Goal: Task Accomplishment & Management: Manage account settings

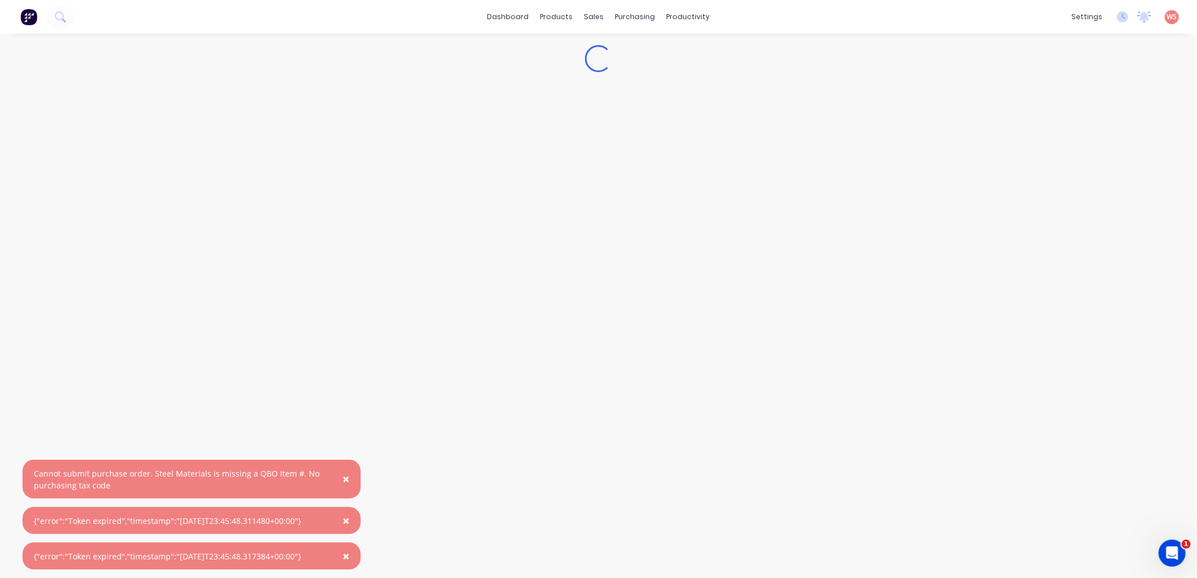
click at [346, 478] on span "×" at bounding box center [346, 479] width 7 height 16
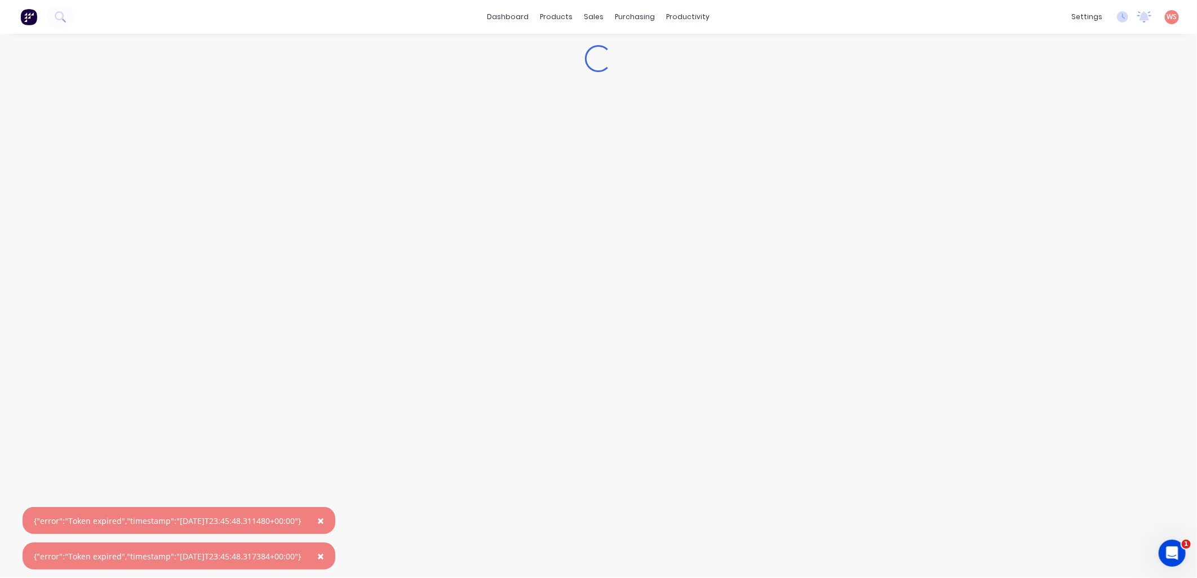
click at [324, 524] on span "×" at bounding box center [320, 521] width 7 height 16
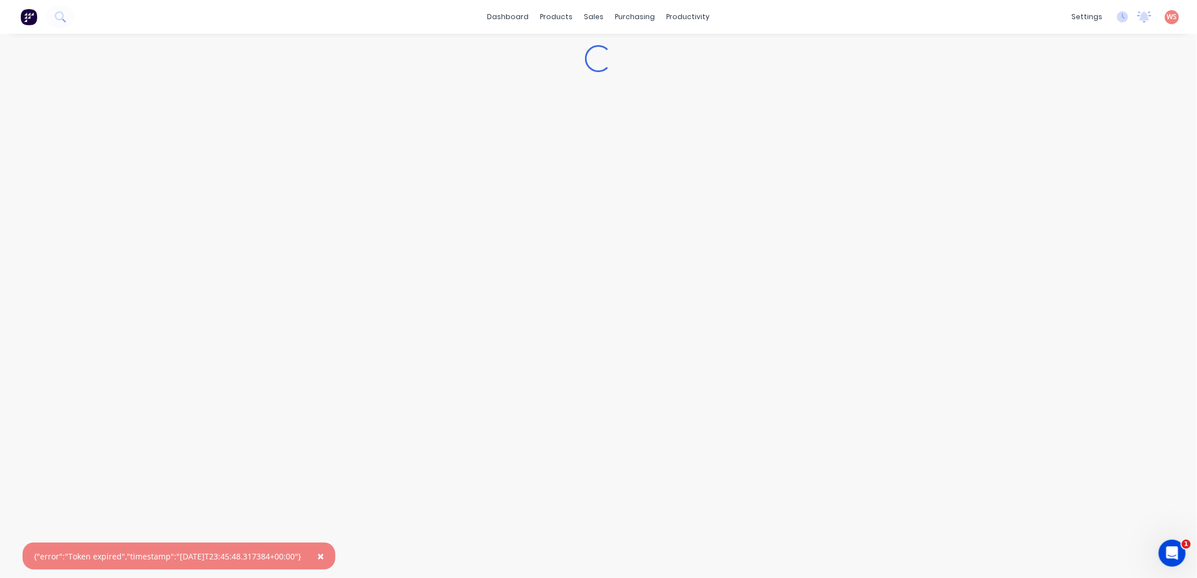
click at [324, 553] on span "×" at bounding box center [320, 557] width 7 height 16
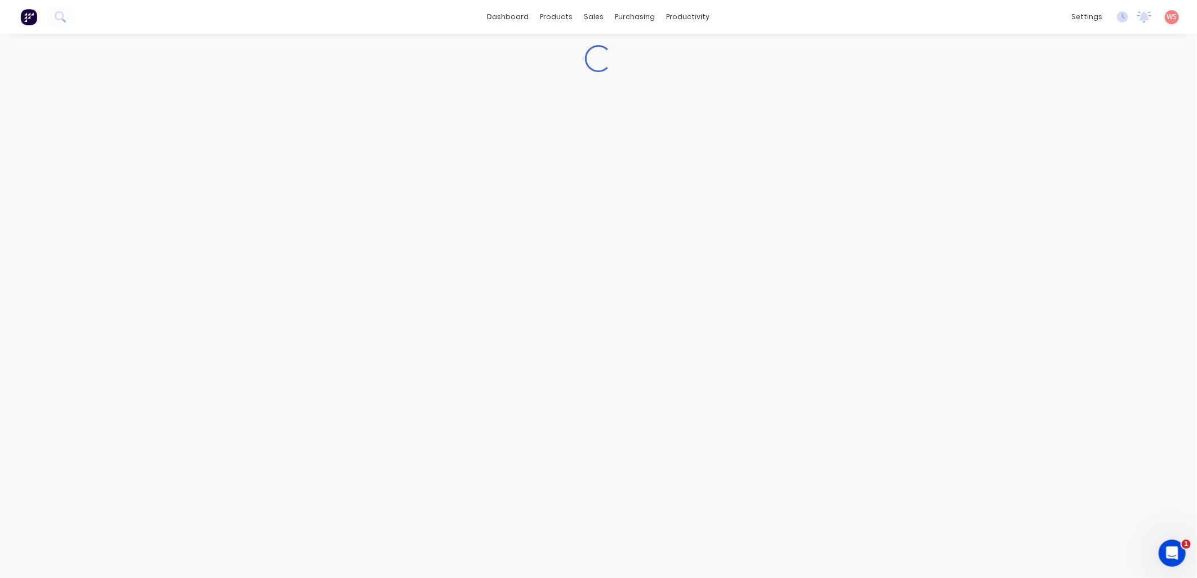
click at [780, 331] on div "Loading..." at bounding box center [599, 295] width 1026 height 522
click at [521, 16] on link "dashboard" at bounding box center [508, 16] width 53 height 17
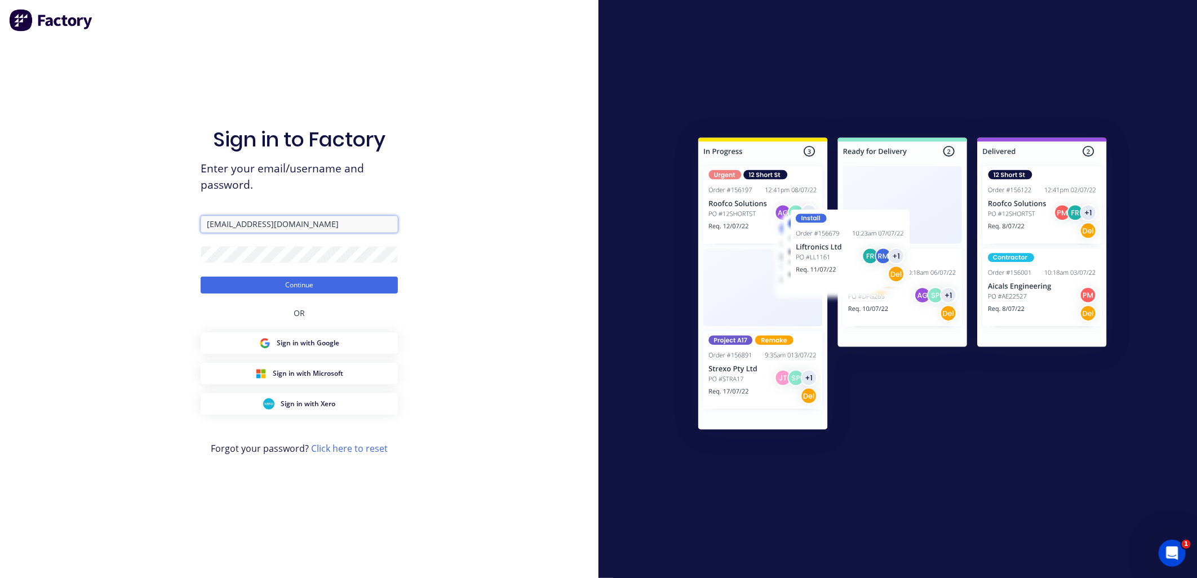
click at [232, 227] on input "[EMAIL_ADDRESS][DOMAIN_NAME]" at bounding box center [299, 224] width 197 height 17
drag, startPoint x: 232, startPoint y: 227, endPoint x: 193, endPoint y: 227, distance: 39.5
click at [193, 227] on div "Sign in to Factory Enter your email/username and password. walena@aasteelworks.…" at bounding box center [299, 289] width 599 height 578
type input "projects@aasteelworks.com"
click at [279, 290] on button "Continue" at bounding box center [299, 285] width 197 height 17
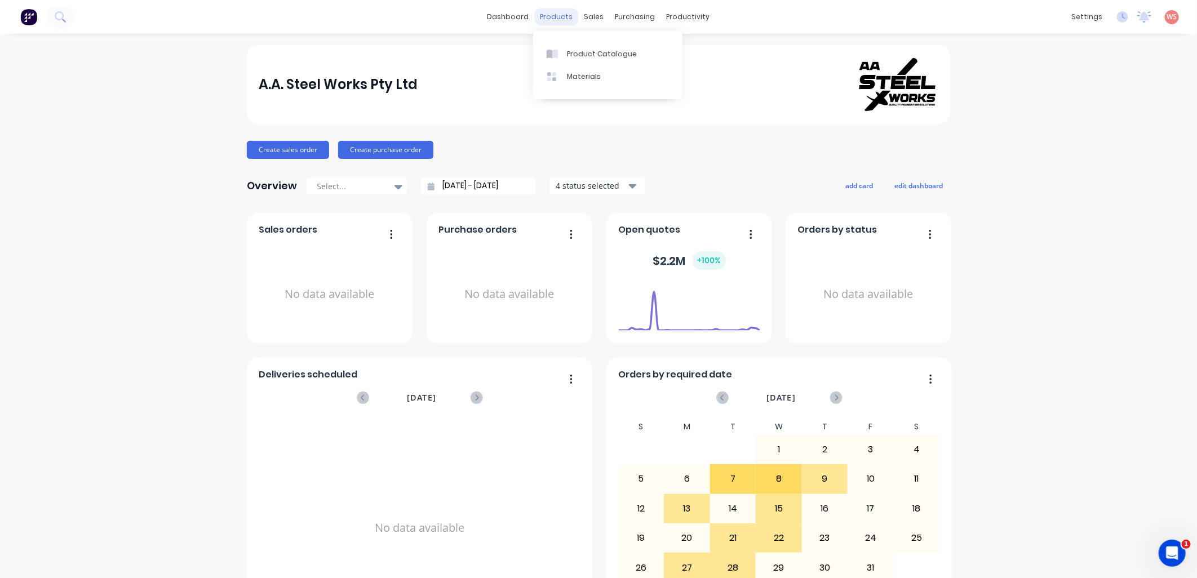
click at [546, 19] on div "products" at bounding box center [557, 16] width 44 height 17
click at [643, 52] on link "Product Catalogue" at bounding box center [607, 53] width 149 height 23
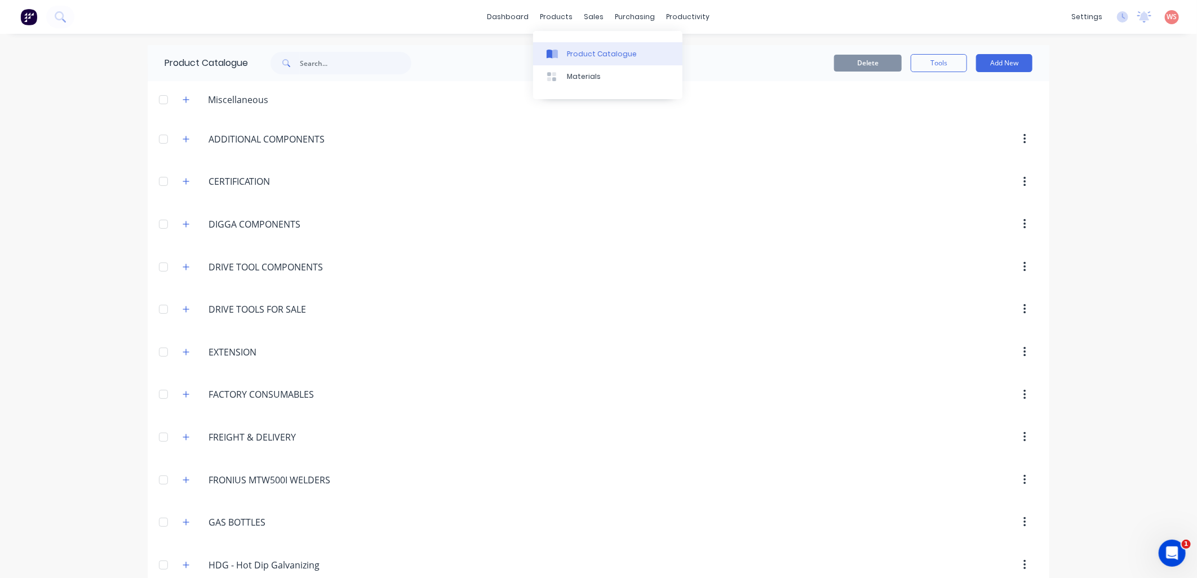
click at [584, 58] on div "Product Catalogue" at bounding box center [602, 54] width 70 height 10
click at [511, 19] on link "dashboard" at bounding box center [508, 16] width 53 height 17
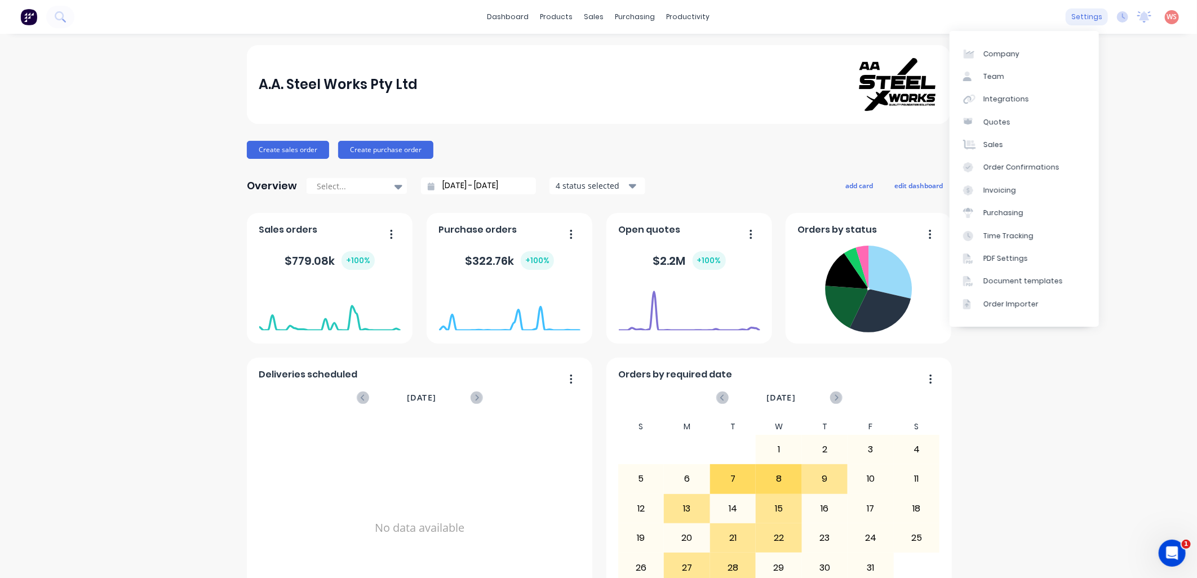
click at [1074, 18] on div "settings" at bounding box center [1087, 16] width 42 height 17
click at [999, 100] on div "Integrations" at bounding box center [1007, 99] width 46 height 10
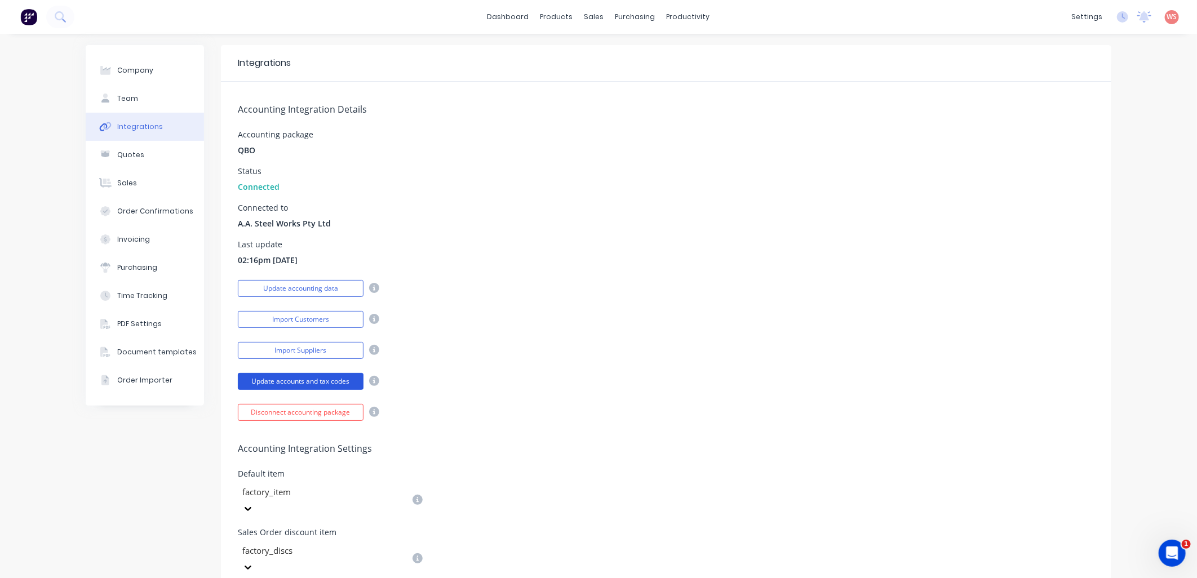
click at [316, 379] on button "Update accounts and tax codes" at bounding box center [301, 381] width 126 height 17
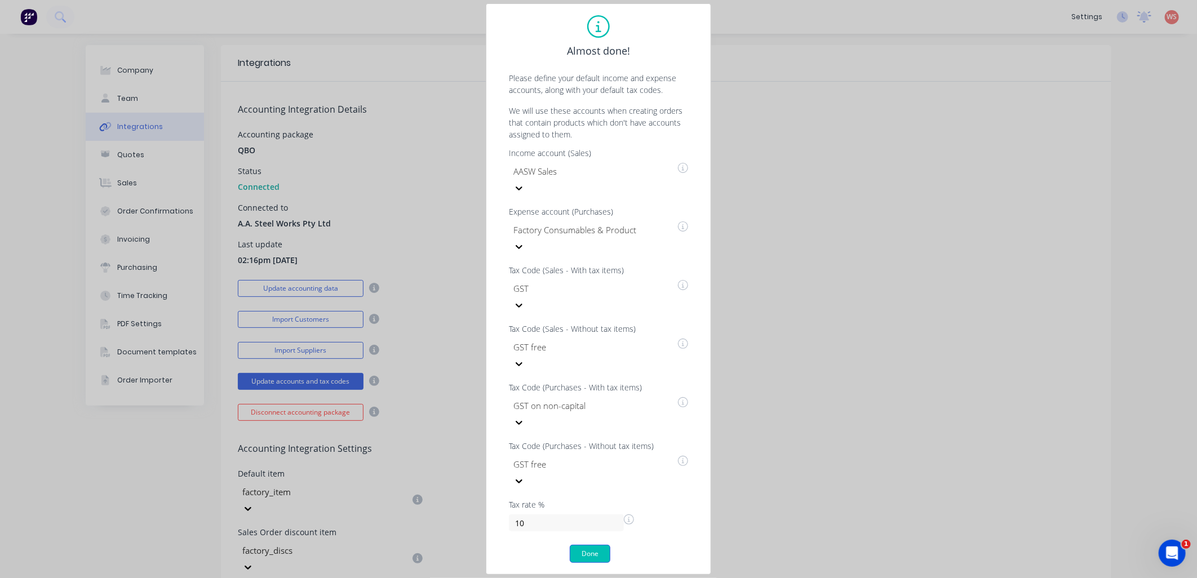
click at [585, 545] on button "Done" at bounding box center [590, 554] width 41 height 18
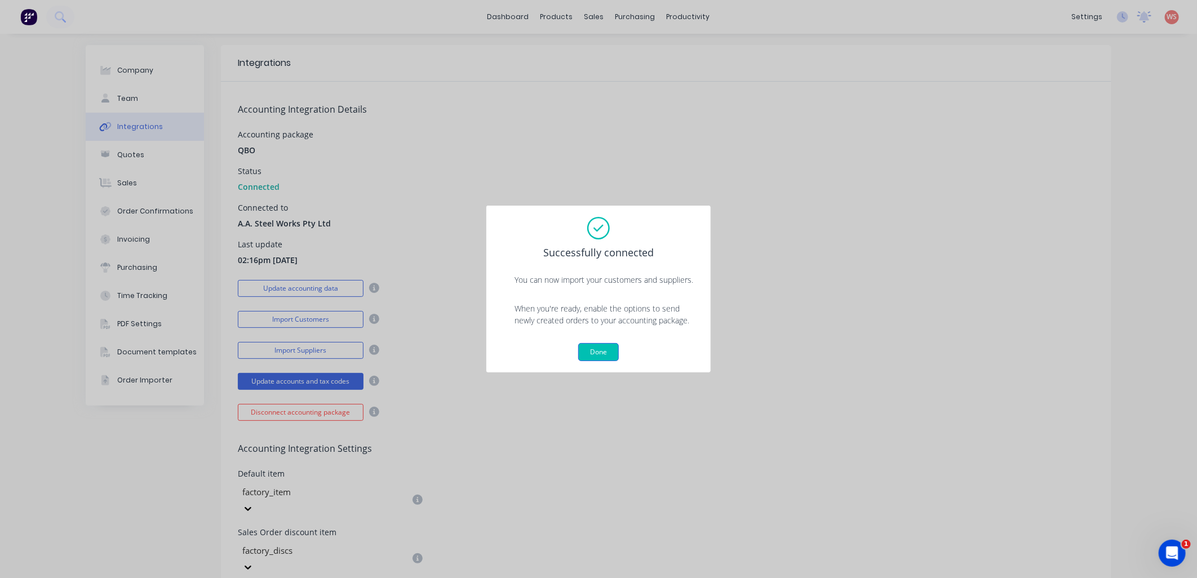
click at [604, 351] on button "Done" at bounding box center [598, 352] width 41 height 18
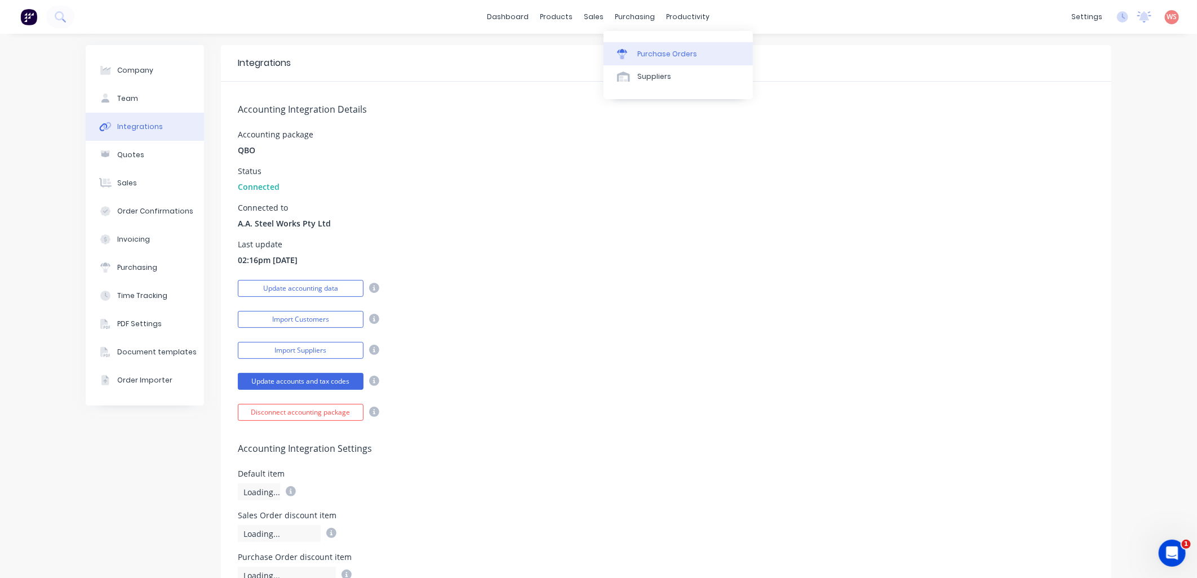
click at [641, 51] on div "Purchase Orders" at bounding box center [668, 54] width 60 height 10
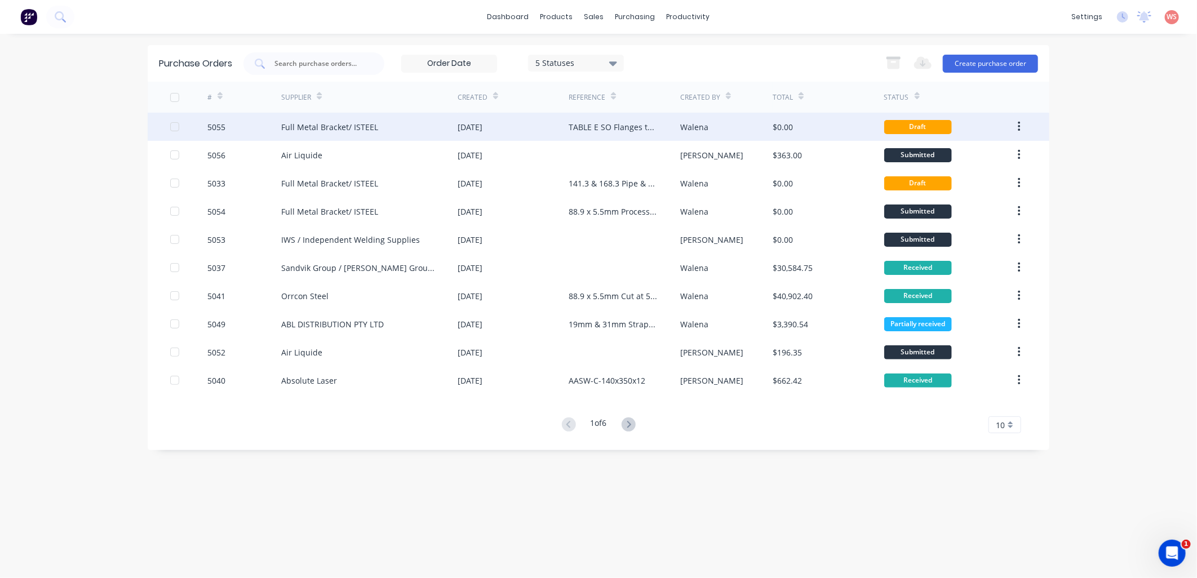
click at [361, 120] on div "Full Metal Bracket/ ISTEEL" at bounding box center [369, 127] width 176 height 28
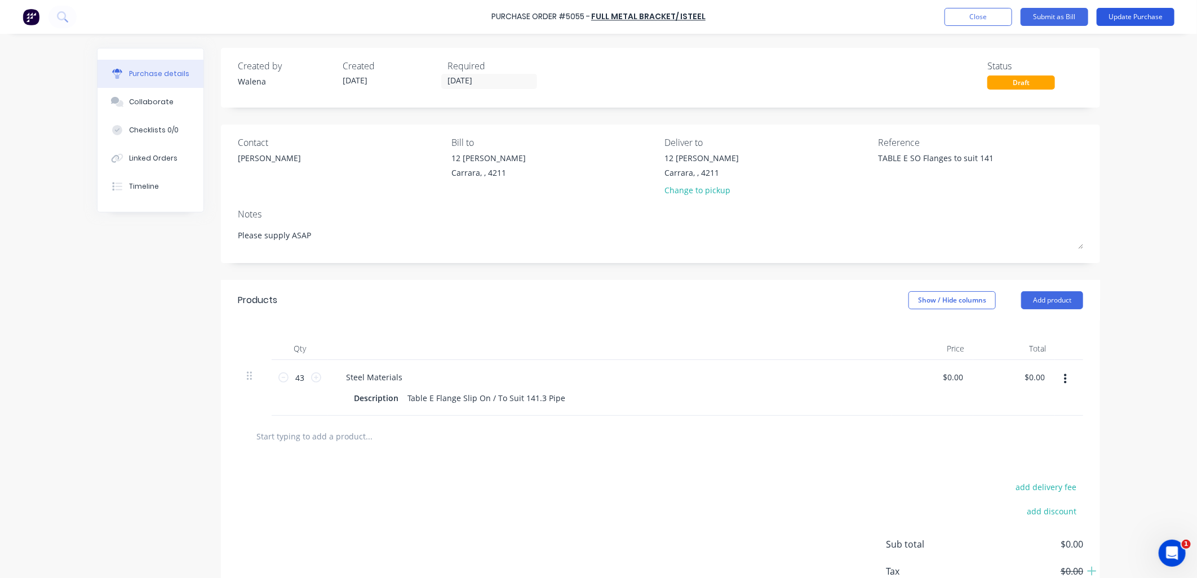
click at [1138, 17] on button "Update Purchase" at bounding box center [1136, 17] width 78 height 18
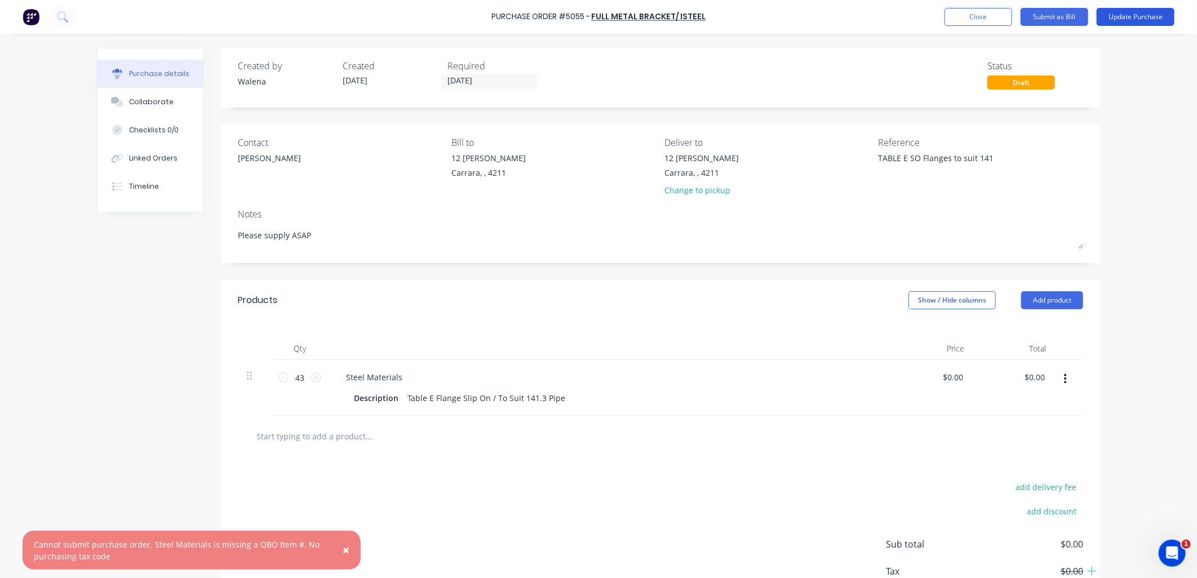
type textarea "x"
click at [956, 20] on button "Close" at bounding box center [979, 17] width 68 height 18
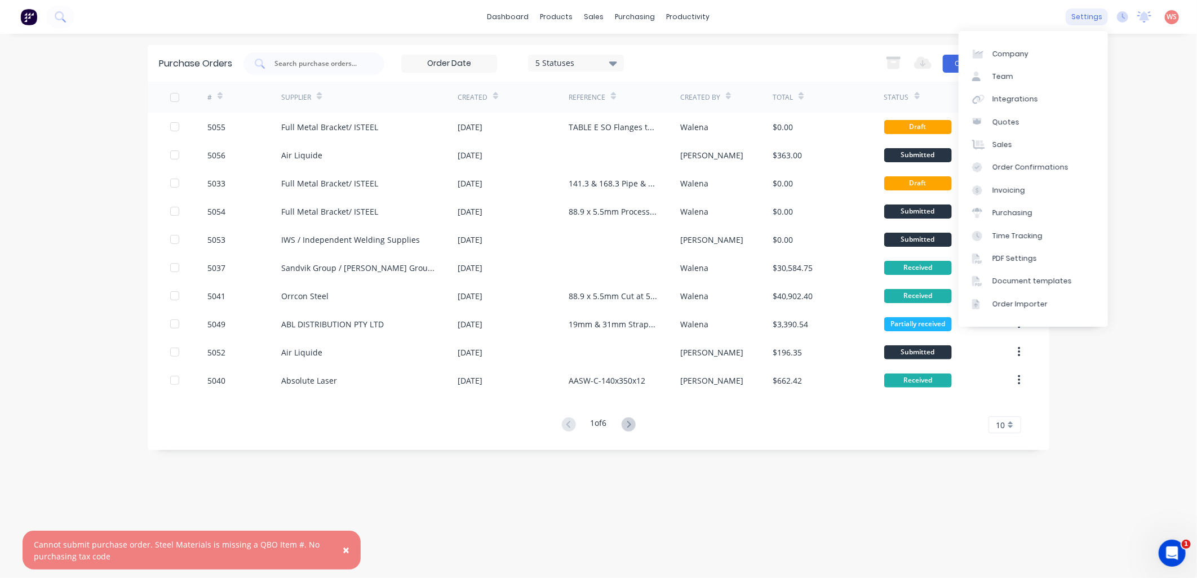
click at [1083, 15] on div "settings" at bounding box center [1087, 16] width 42 height 17
click at [1017, 100] on div "Integrations" at bounding box center [1016, 99] width 46 height 10
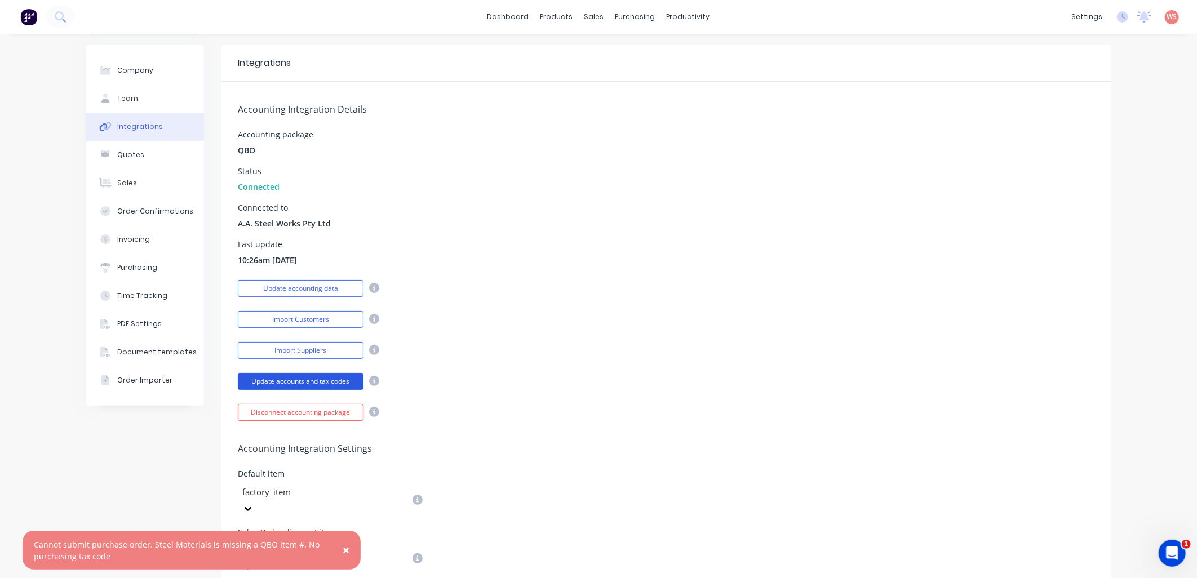
click at [291, 375] on button "Update accounts and tax codes" at bounding box center [301, 381] width 126 height 17
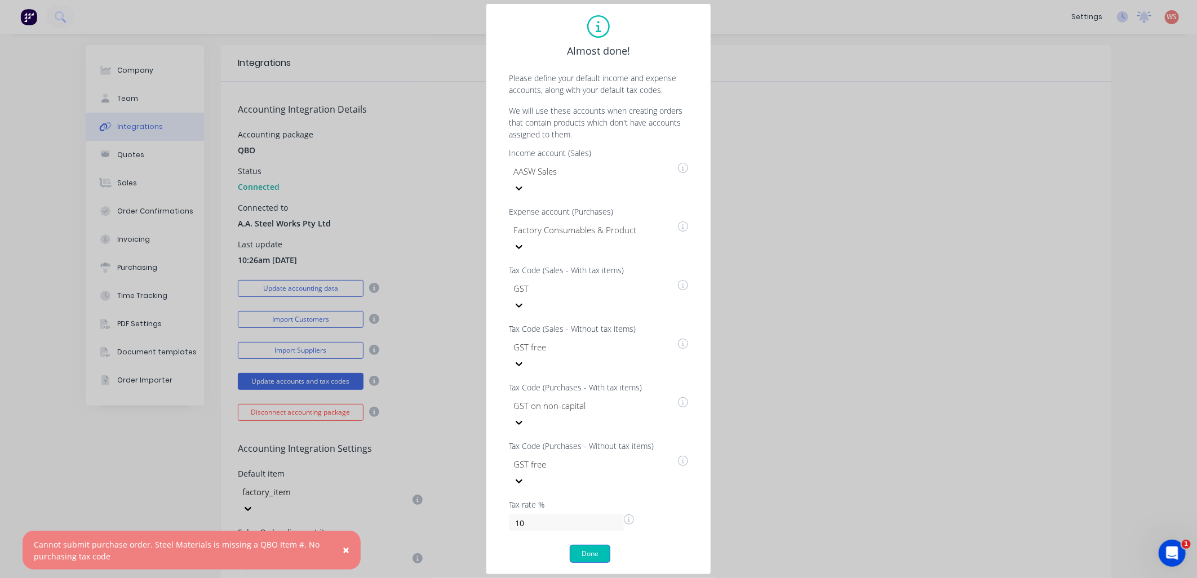
click at [580, 545] on button "Done" at bounding box center [590, 554] width 41 height 18
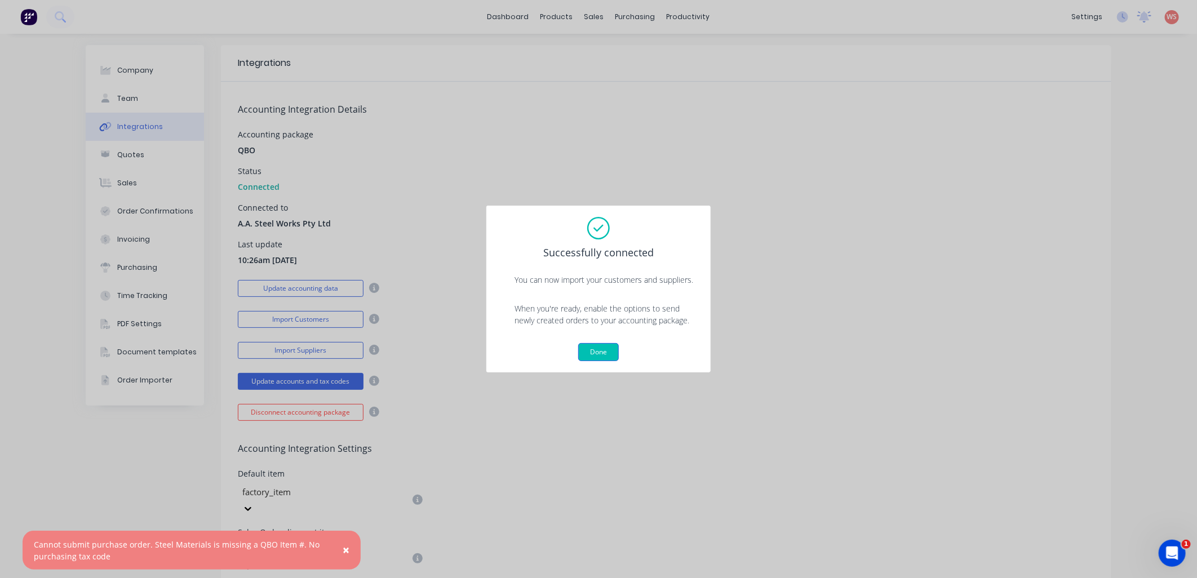
click at [604, 357] on button "Done" at bounding box center [598, 352] width 41 height 18
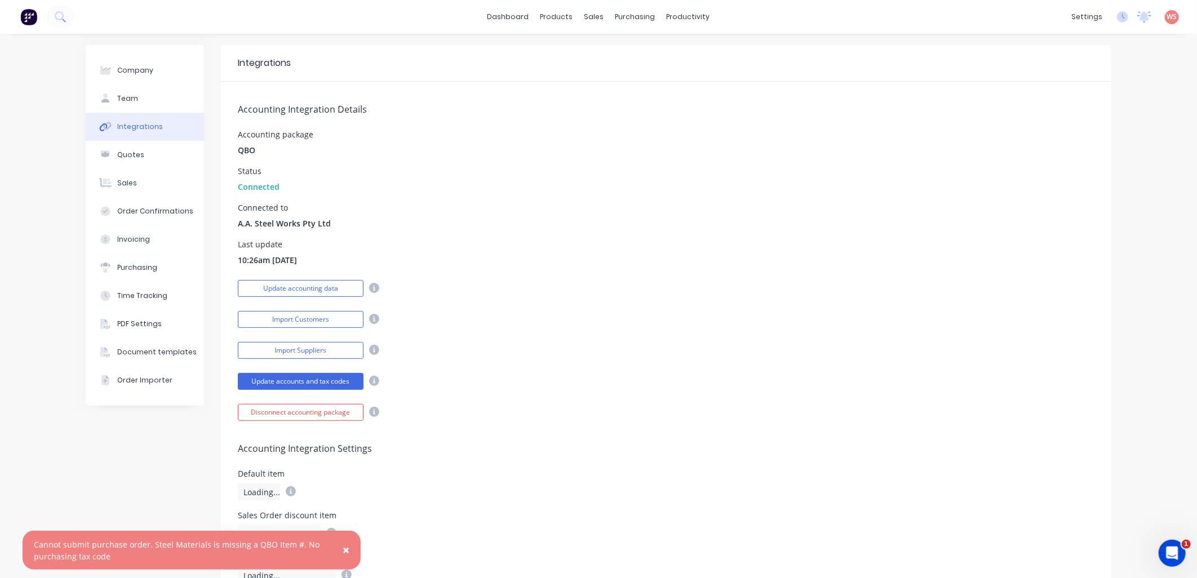
click at [346, 549] on span "×" at bounding box center [346, 550] width 7 height 16
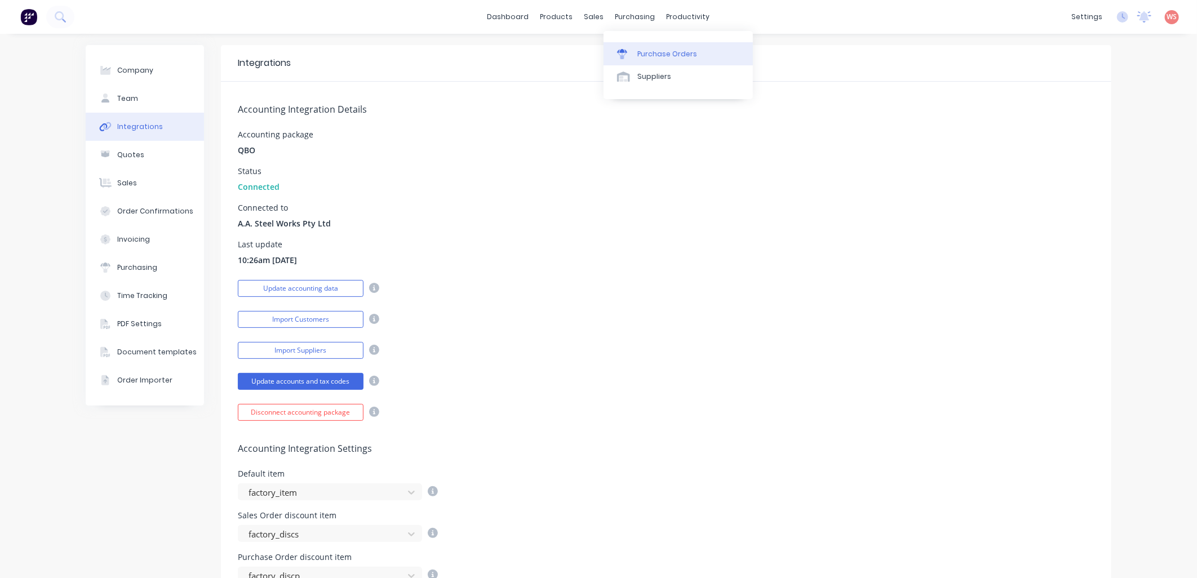
click at [654, 52] on div "Purchase Orders" at bounding box center [668, 54] width 60 height 10
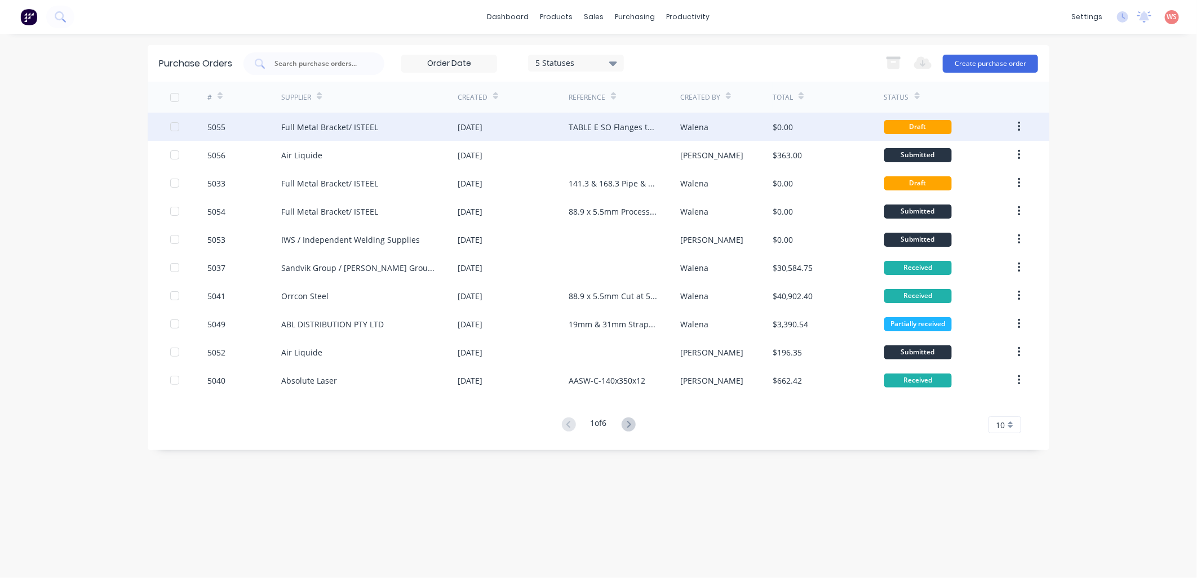
click at [916, 128] on div "Draft" at bounding box center [919, 127] width 68 height 14
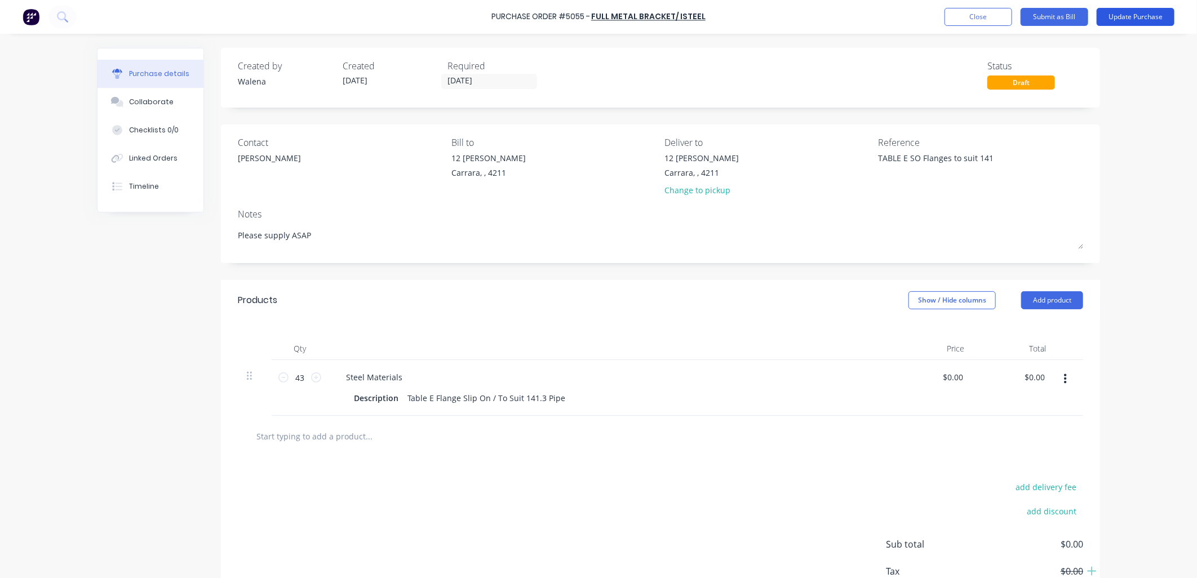
click at [1146, 16] on button "Update Purchase" at bounding box center [1136, 17] width 78 height 18
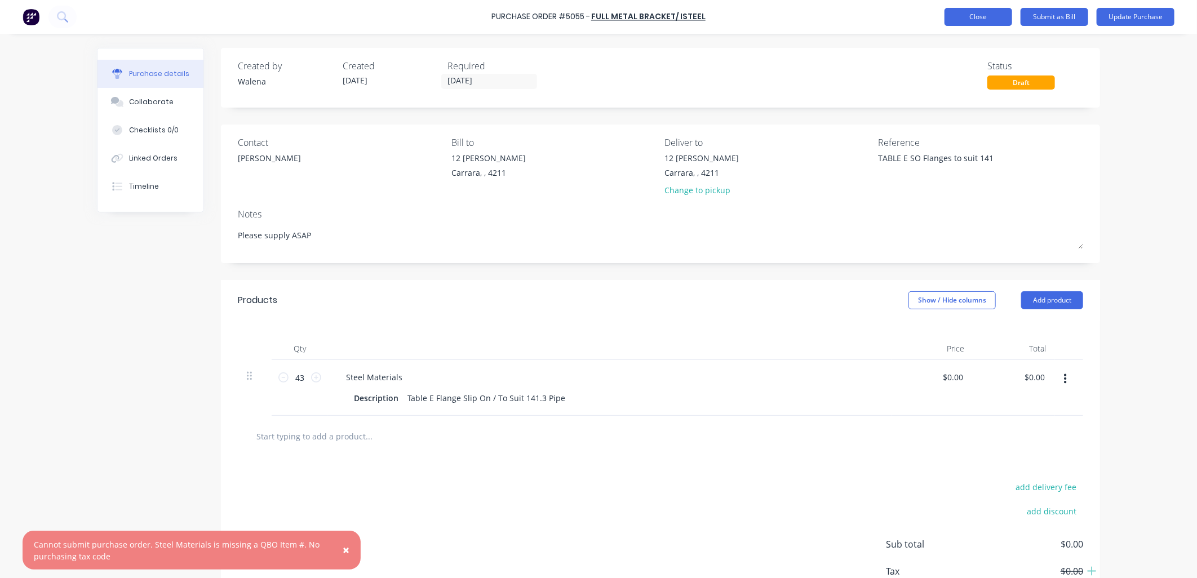
type textarea "x"
click at [1000, 10] on button "Close" at bounding box center [979, 17] width 68 height 18
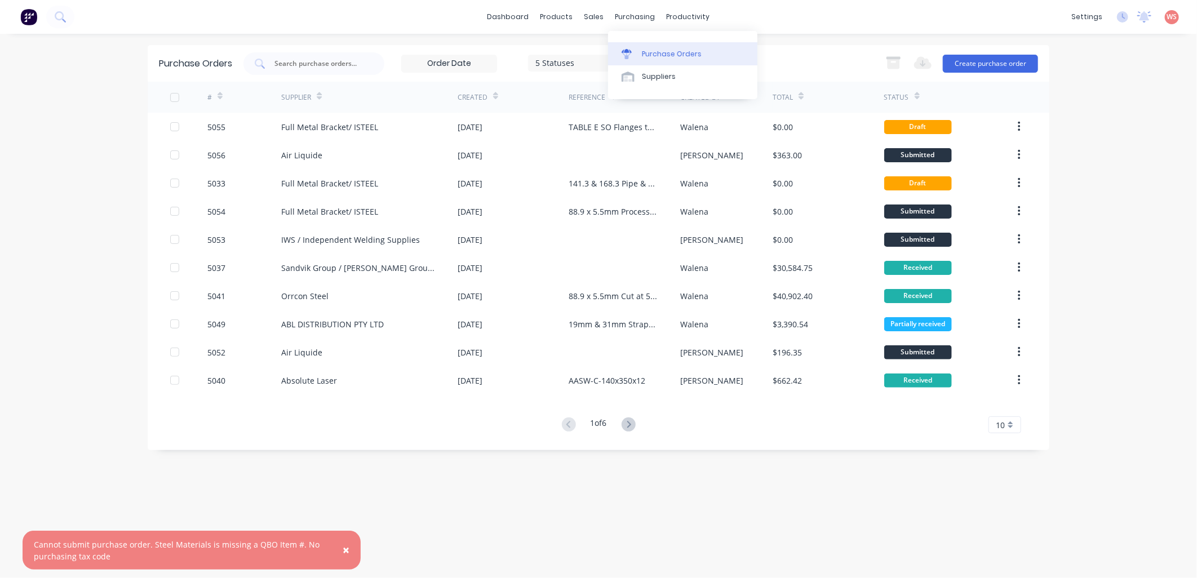
click at [677, 50] on div "Purchase Orders" at bounding box center [672, 54] width 60 height 10
click at [328, 59] on input "text" at bounding box center [320, 63] width 94 height 11
type input "88"
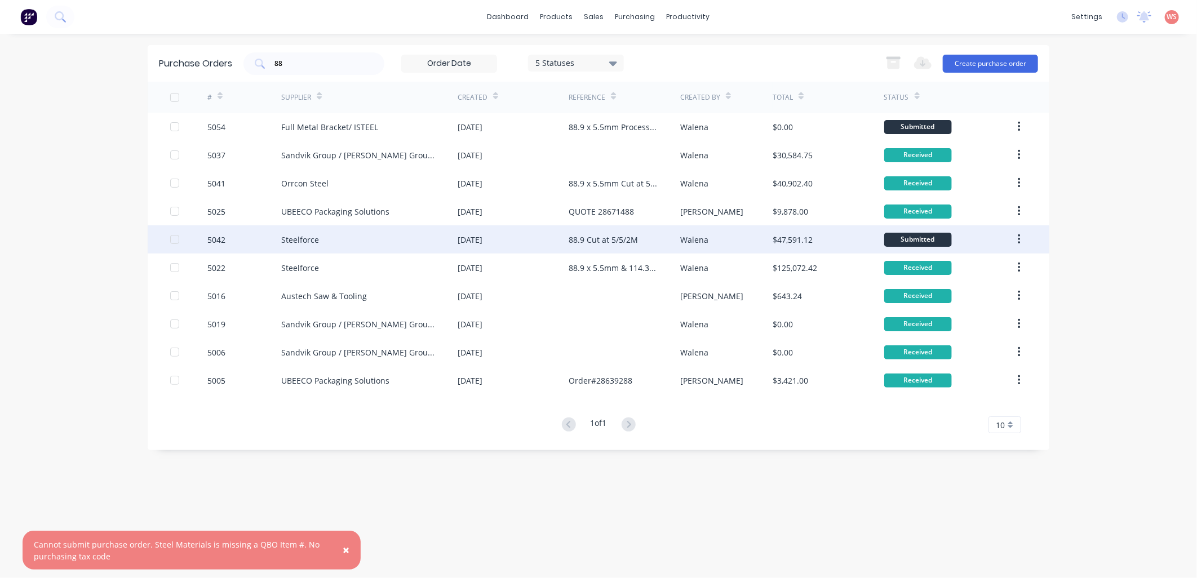
click at [307, 237] on div "Steelforce" at bounding box center [300, 240] width 38 height 12
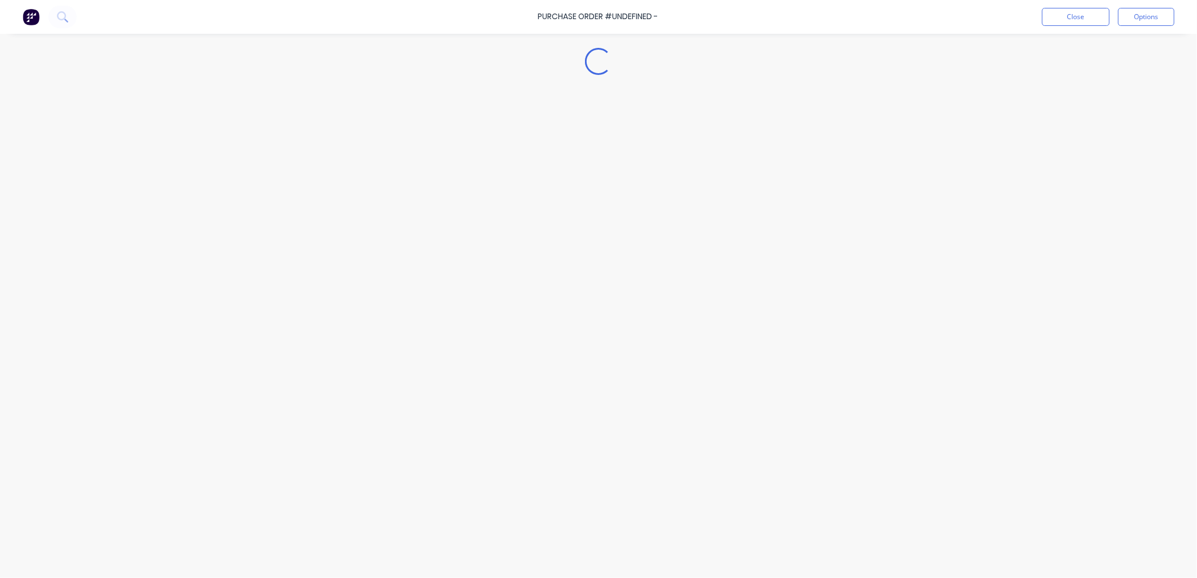
type textarea "x"
